Goal: Browse casually

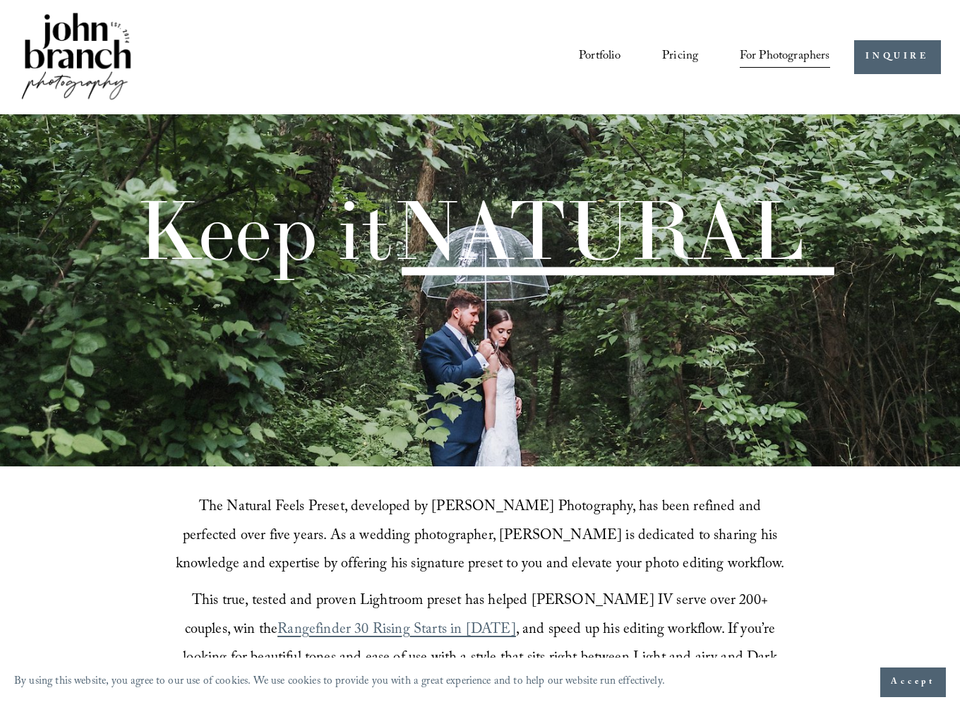
click at [608, 59] on link "Portfolio" at bounding box center [600, 57] width 42 height 26
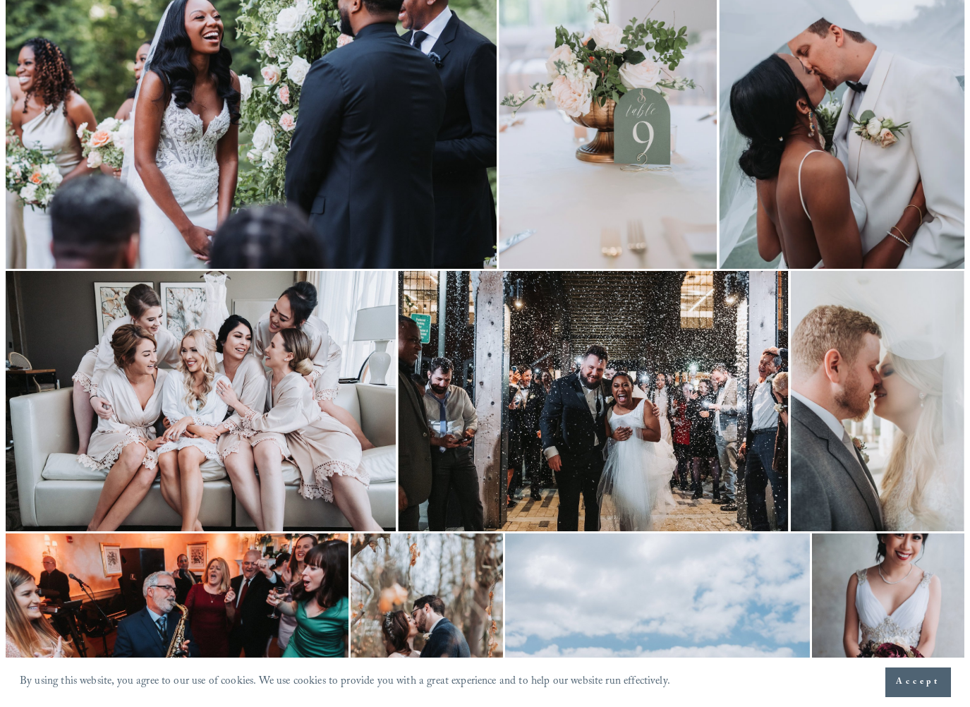
scroll to position [852, 0]
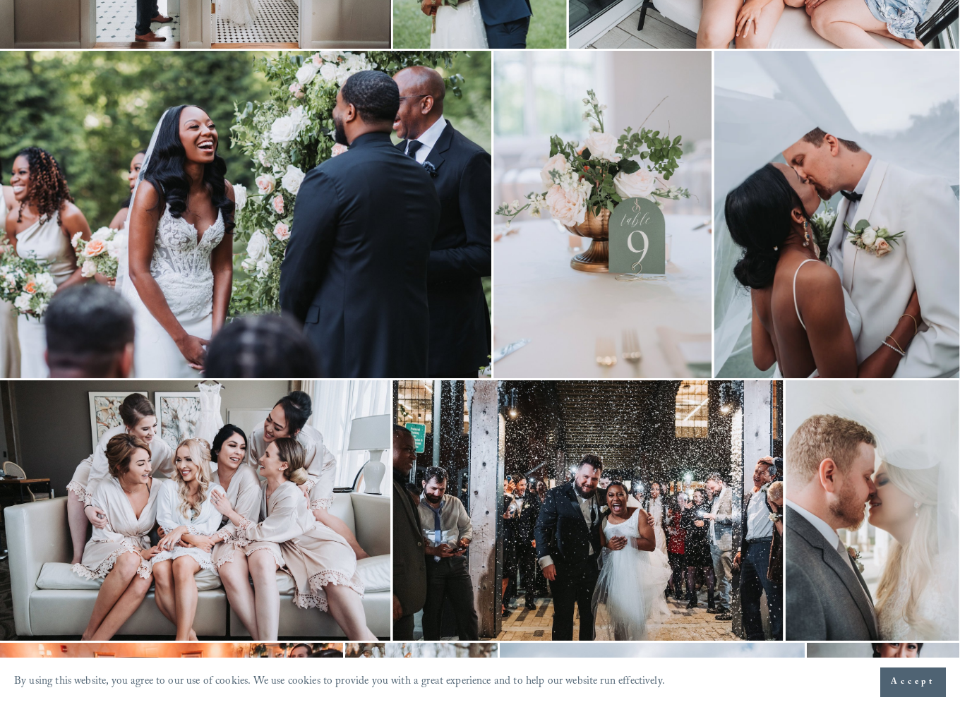
click at [298, 203] on img at bounding box center [245, 214] width 491 height 327
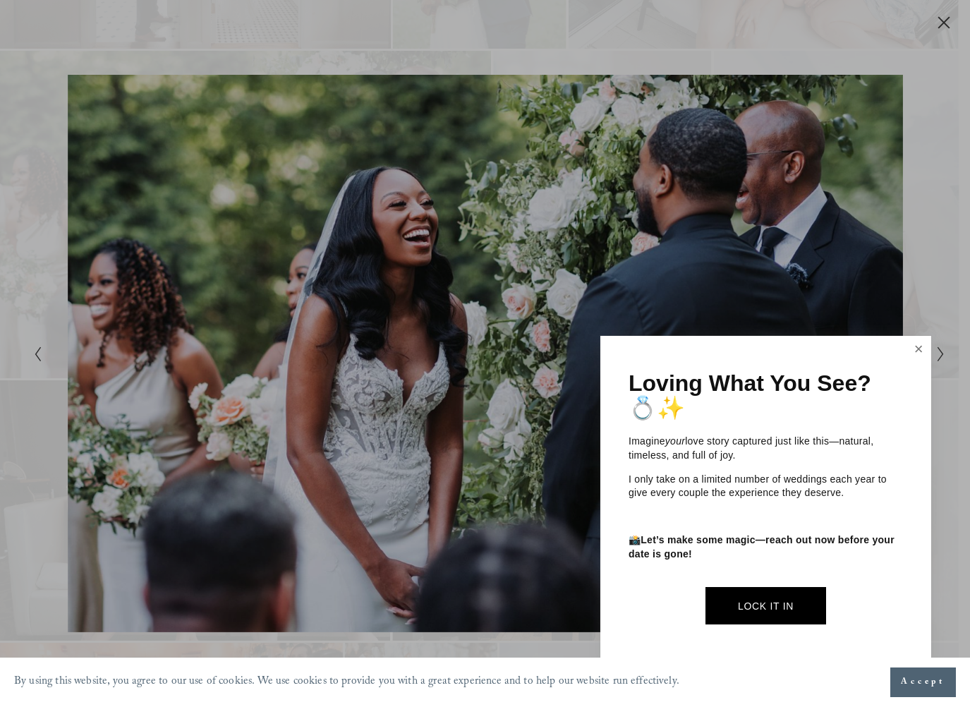
click at [925, 353] on link "Close" at bounding box center [918, 349] width 21 height 23
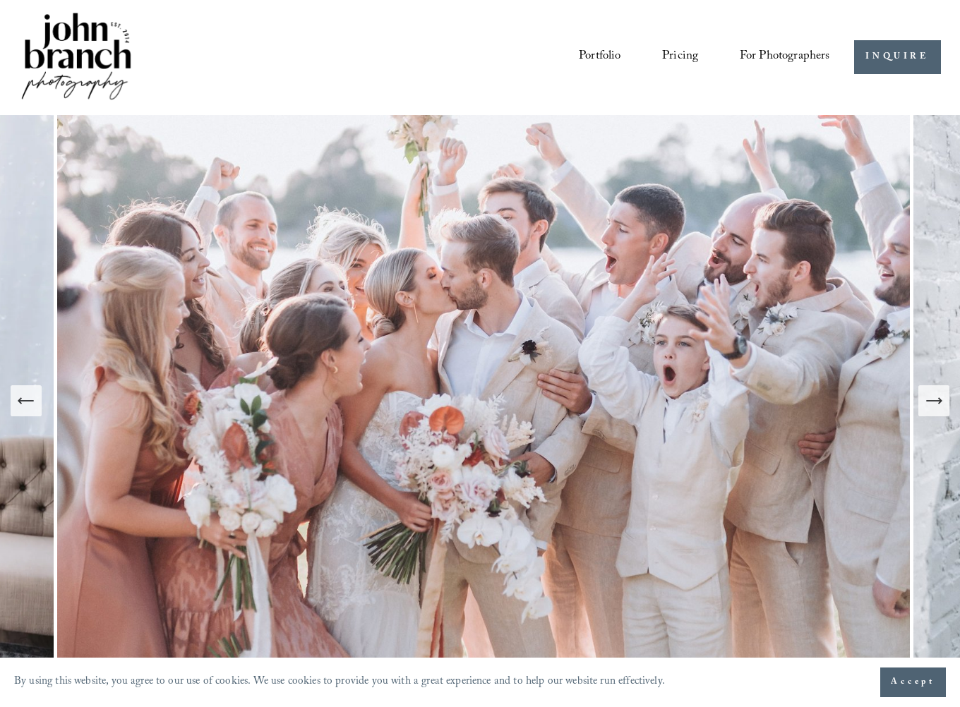
click at [940, 404] on icon "Next Slide" at bounding box center [934, 401] width 20 height 20
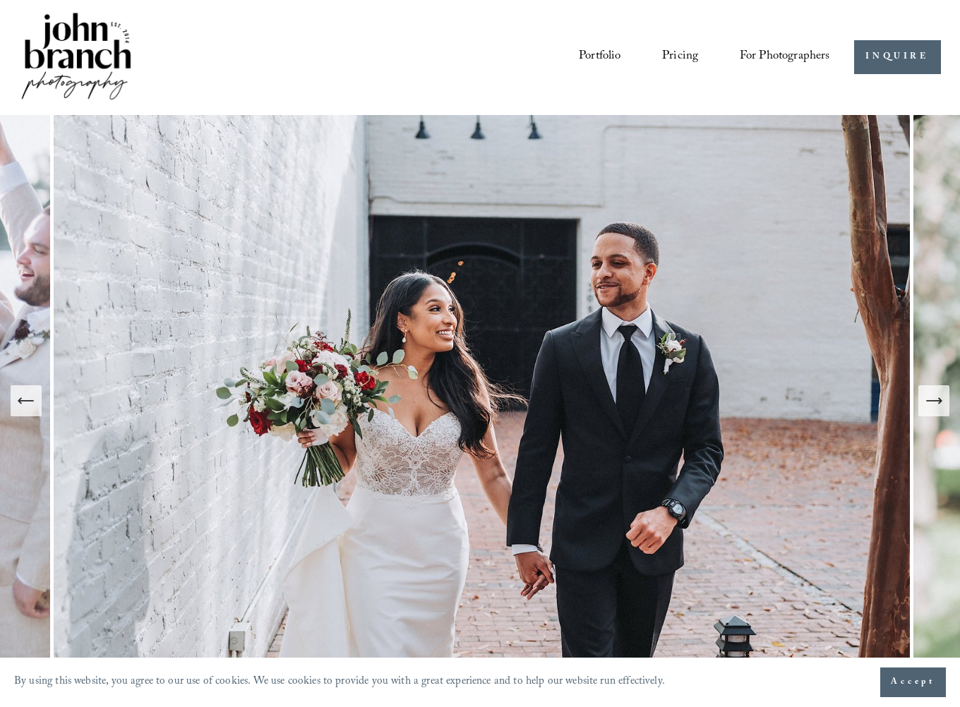
click at [939, 402] on icon "Next Slide" at bounding box center [940, 401] width 3 height 6
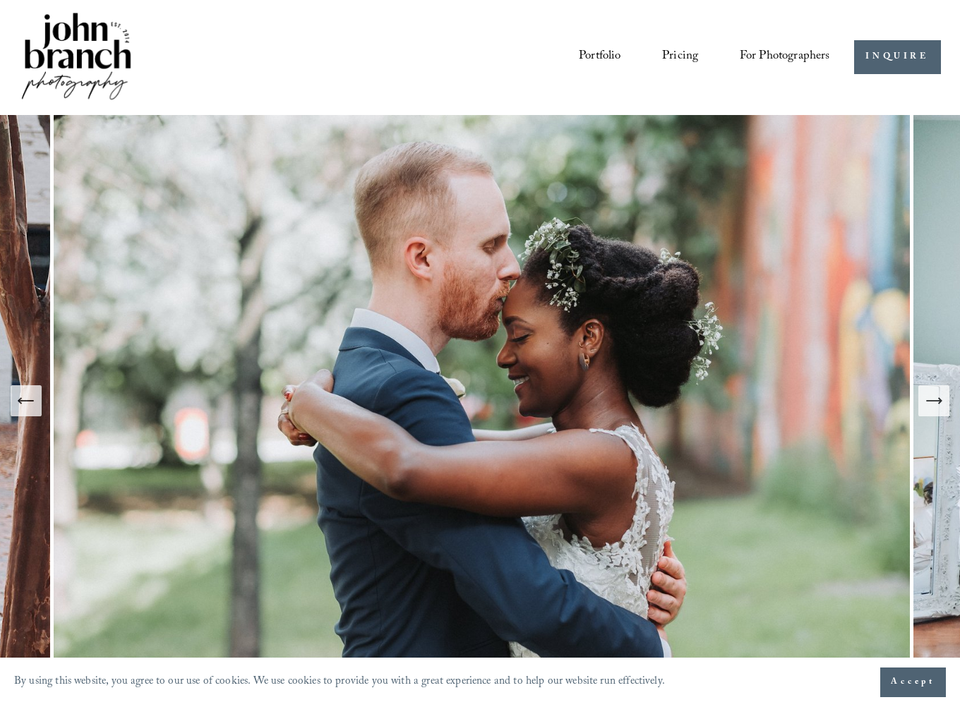
click at [320, 193] on img at bounding box center [484, 401] width 860 height 573
